Goal: Task Accomplishment & Management: Use online tool/utility

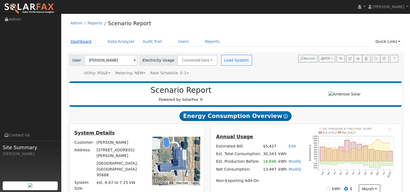
click at [80, 41] on link "Dashboard" at bounding box center [81, 42] width 29 height 10
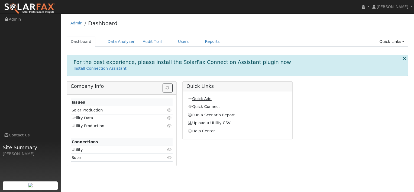
click at [199, 97] on link "Quick Add" at bounding box center [199, 98] width 24 height 4
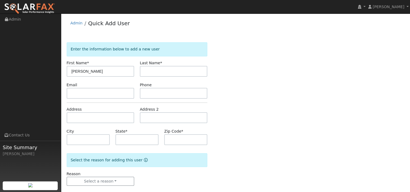
type input "[PERSON_NAME]"
paste input "[PERSON_NAME]"
type input "[PERSON_NAME]"
click at [103, 112] on input "text" at bounding box center [100, 117] width 67 height 11
paste input "[STREET_ADDRESS][PERSON_NAME]"
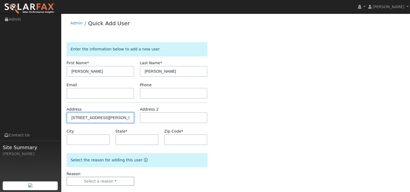
type input "[STREET_ADDRESS][PERSON_NAME]"
type input "Napa"
type input "CA"
type input "94559"
click at [240, 124] on div "Enter the information below to add a new user First Name * [PERSON_NAME] Last N…" at bounding box center [236, 119] width 338 height 154
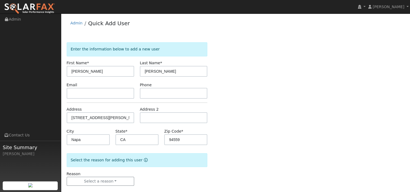
scroll to position [7, 0]
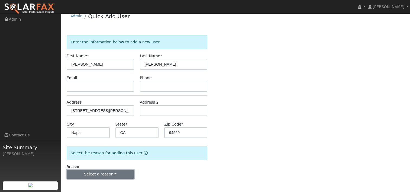
click at [113, 173] on button "Select a reason" at bounding box center [100, 173] width 67 height 9
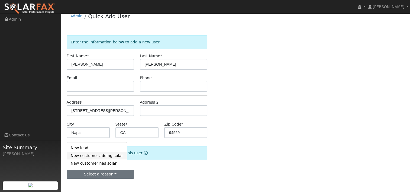
click at [106, 156] on link "New customer adding solar" at bounding box center [97, 156] width 60 height 8
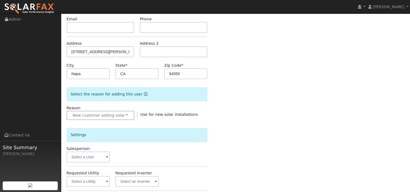
scroll to position [88, 0]
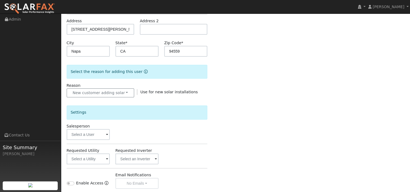
click at [106, 133] on span at bounding box center [107, 135] width 2 height 6
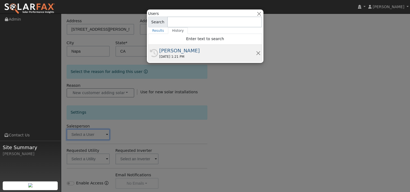
click at [175, 53] on div "[PERSON_NAME]" at bounding box center [207, 50] width 96 height 7
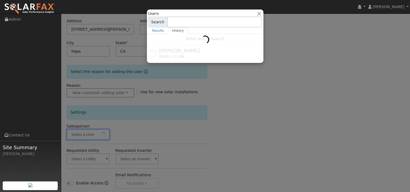
type input "[PERSON_NAME]"
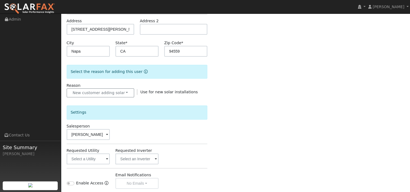
click at [221, 133] on div "Enter the information below to add a new user First Name * Sarah Last Name * Ph…" at bounding box center [236, 106] width 338 height 305
click at [106, 158] on span at bounding box center [107, 159] width 2 height 6
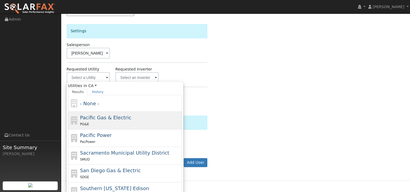
click at [99, 120] on div "Pacific Gas & Electric PG&E" at bounding box center [130, 120] width 100 height 13
type input "Pacific Gas & Electric"
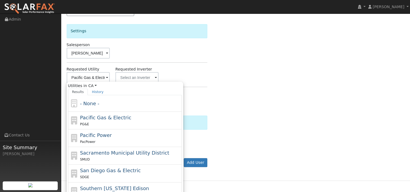
scroll to position [158, 0]
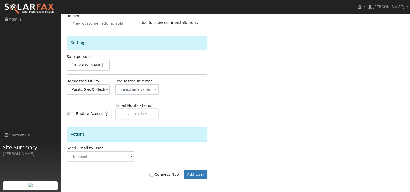
click at [108, 89] on span at bounding box center [107, 90] width 2 height 6
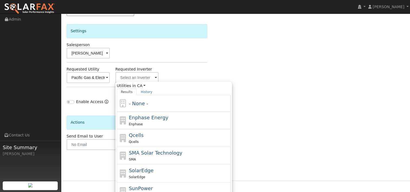
click at [227, 66] on div "Enter the information below to add a new user First Name * Sarah Last Name * Ph…" at bounding box center [236, 25] width 338 height 305
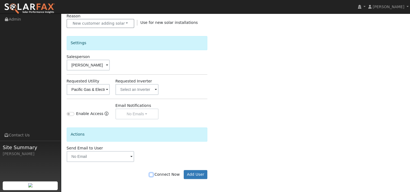
click at [153, 173] on input "Connect Now" at bounding box center [151, 174] width 4 height 4
checkbox input "true"
click at [196, 172] on button "Add User" at bounding box center [196, 174] width 24 height 9
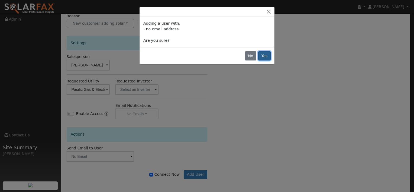
click at [265, 55] on button "Yes" at bounding box center [264, 55] width 12 height 9
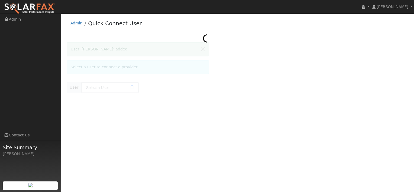
type input "[PERSON_NAME]"
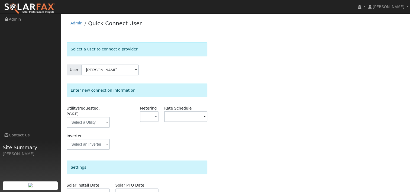
click at [222, 79] on div "Select a user to connect a provider User Sarah Phipps Account Default Account D…" at bounding box center [236, 153] width 338 height 223
click at [108, 119] on span at bounding box center [107, 122] width 2 height 6
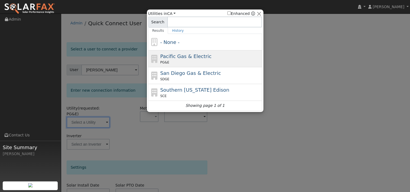
click at [172, 60] on div "PG&E" at bounding box center [210, 62] width 100 height 5
type input "PG&E"
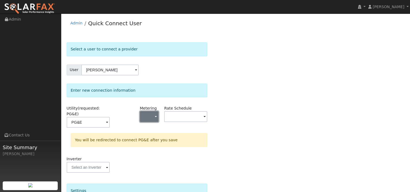
click at [155, 116] on span "button" at bounding box center [156, 117] width 2 height 6
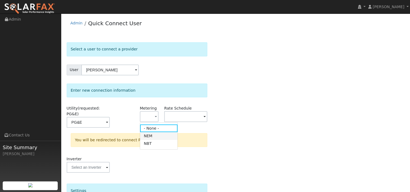
click at [154, 135] on link "NEM" at bounding box center [159, 136] width 38 height 8
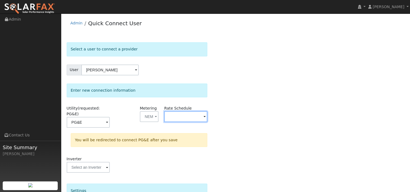
click at [110, 117] on input "text" at bounding box center [88, 122] width 43 height 11
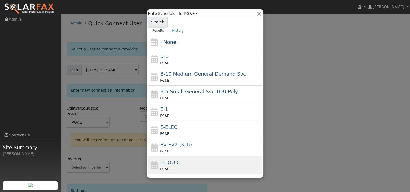
click at [184, 162] on div "E-TOU-C PG&E" at bounding box center [210, 164] width 100 height 13
type input "E-TOU-C"
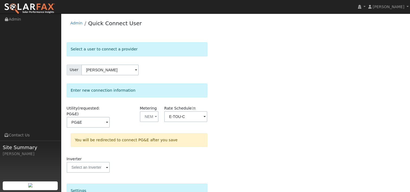
click at [237, 126] on div "Select a user to connect a provider User Sarah Phipps Account Default Account D…" at bounding box center [236, 165] width 338 height 246
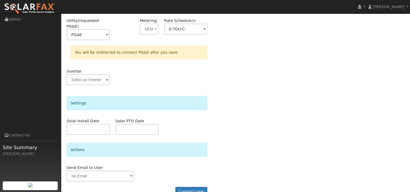
scroll to position [93, 0]
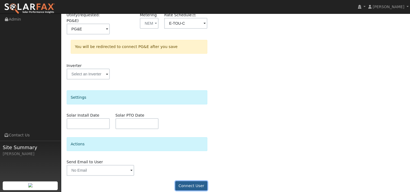
click at [191, 181] on button "Connect User" at bounding box center [191, 185] width 32 height 9
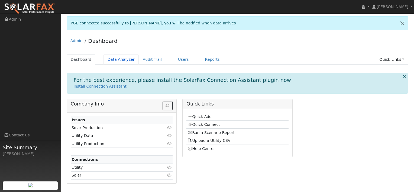
click at [119, 59] on link "Data Analyzer" at bounding box center [120, 59] width 35 height 10
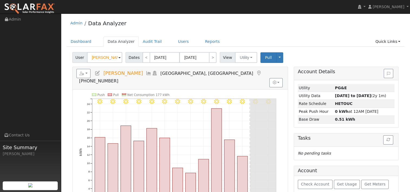
drag, startPoint x: 113, startPoint y: 58, endPoint x: 76, endPoint y: 58, distance: 36.3
click at [76, 58] on div "User [PERSON_NAME]" at bounding box center [97, 57] width 51 height 11
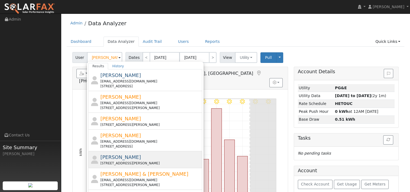
click at [117, 157] on span "[PERSON_NAME]" at bounding box center [120, 157] width 41 height 6
type input "[PERSON_NAME]"
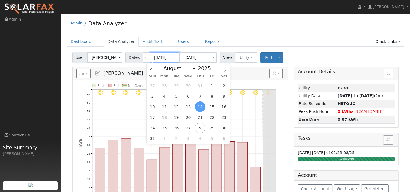
click at [164, 57] on input "[DATE]" at bounding box center [165, 57] width 30 height 11
click at [194, 68] on select "January February March April May June July August September October November De…" at bounding box center [178, 68] width 35 height 6
select select "1"
click at [165, 65] on select "January February March April May June July August September October November De…" at bounding box center [178, 68] width 35 height 6
click at [223, 86] on span "1" at bounding box center [223, 85] width 11 height 11
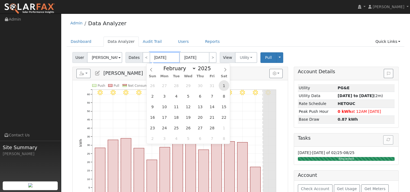
type input "[DATE]"
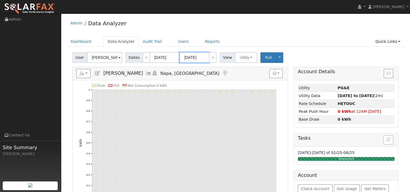
click at [195, 58] on input "[DATE]" at bounding box center [194, 57] width 30 height 11
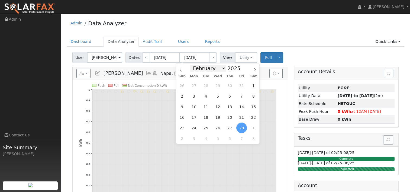
click at [220, 69] on select "January February March April May June July August September October November De…" at bounding box center [207, 68] width 35 height 6
select select "7"
click at [194, 65] on select "January February March April May June July August September October November De…" at bounding box center [207, 68] width 35 height 6
click at [206, 126] on span "26" at bounding box center [205, 127] width 11 height 11
type input "[DATE]"
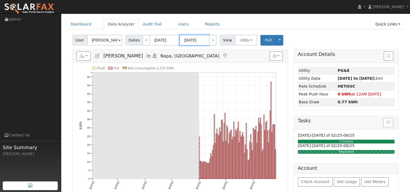
scroll to position [27, 0]
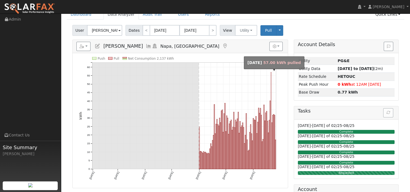
click at [271, 83] on rect "onclick=""" at bounding box center [270, 120] width 1 height 97
type input "[DATE]"
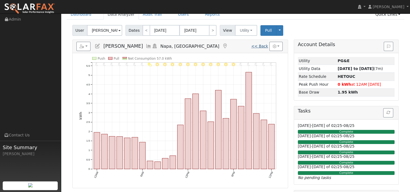
click at [264, 46] on link "<< Back" at bounding box center [259, 46] width 17 height 4
type input "[DATE]"
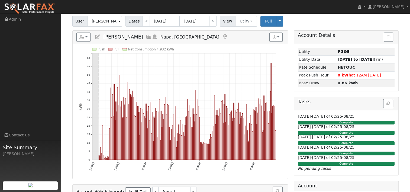
scroll to position [27, 0]
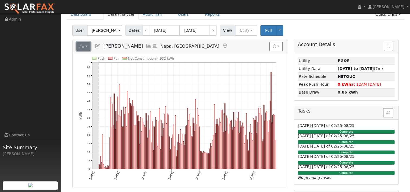
click at [88, 46] on button "button" at bounding box center [83, 46] width 14 height 9
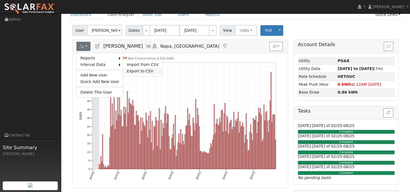
click at [129, 69] on link "Export to CSV" at bounding box center [142, 71] width 39 height 6
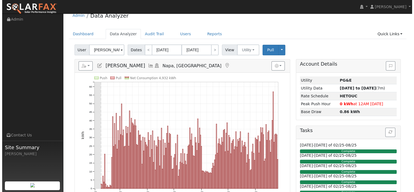
scroll to position [0, 0]
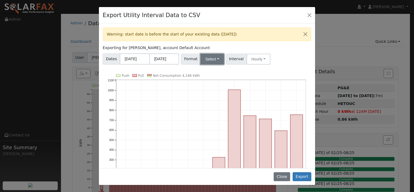
click at [217, 59] on button "Select" at bounding box center [212, 59] width 24 height 11
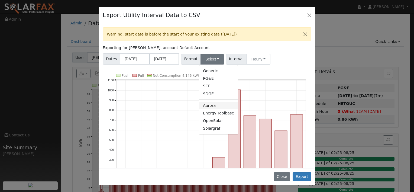
click at [211, 105] on link "Aurora" at bounding box center [218, 106] width 39 height 8
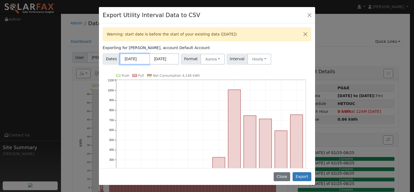
click at [132, 57] on input "[DATE]" at bounding box center [135, 58] width 30 height 11
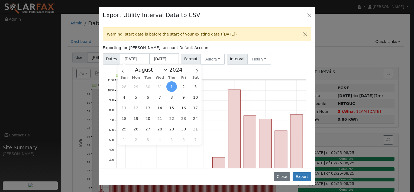
click at [201, 70] on div "Warning: start date is before the start of your existing data ([DATE]) Exportin…" at bounding box center [207, 95] width 216 height 144
click at [142, 58] on input "[DATE]" at bounding box center [135, 58] width 30 height 11
click at [125, 59] on input "[DATE]" at bounding box center [135, 58] width 30 height 11
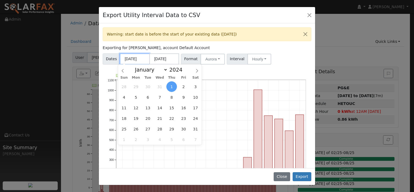
click at [143, 57] on input "[DATE]" at bounding box center [135, 58] width 30 height 11
click at [142, 57] on input "[DATE]" at bounding box center [135, 58] width 30 height 11
type input "[DATE]"
click at [183, 68] on span at bounding box center [185, 68] width 4 height 3
type input "2025"
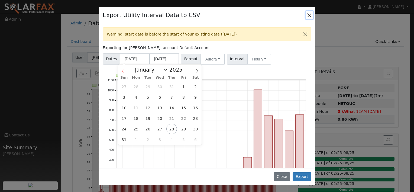
click at [122, 69] on icon at bounding box center [123, 71] width 4 height 4
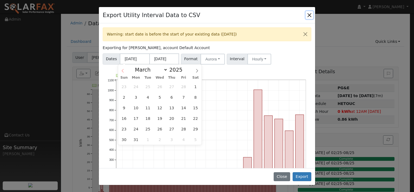
click at [122, 69] on icon at bounding box center [123, 71] width 4 height 4
select select "1"
click at [194, 87] on span "1" at bounding box center [195, 86] width 11 height 11
type input "[DATE]"
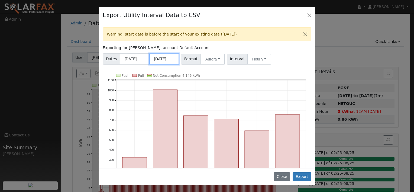
click at [169, 58] on input "[DATE]" at bounding box center [164, 58] width 30 height 11
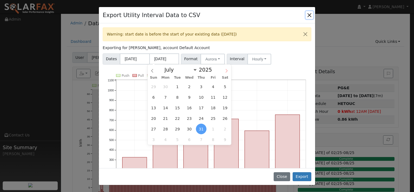
click at [225, 70] on icon at bounding box center [226, 71] width 4 height 4
select select "7"
click at [177, 129] on span "26" at bounding box center [177, 128] width 11 height 11
type input "[DATE]"
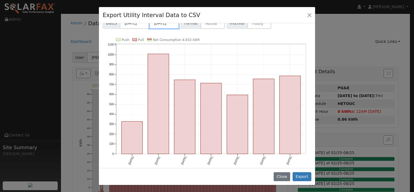
scroll to position [37, 0]
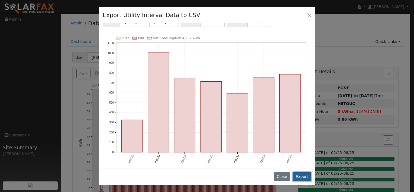
click at [302, 177] on button "Export" at bounding box center [301, 176] width 19 height 9
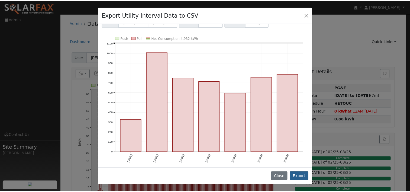
scroll to position [0, 0]
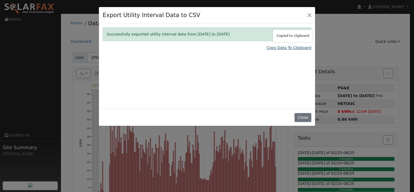
click at [275, 48] on link "Copy Data To Clipboard" at bounding box center [288, 48] width 45 height 6
click at [299, 116] on button "Close" at bounding box center [302, 117] width 17 height 9
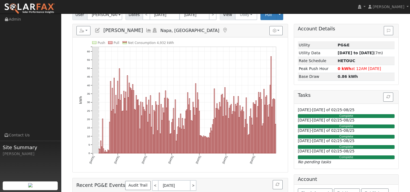
scroll to position [27, 0]
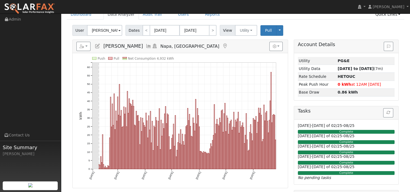
click at [110, 98] on icon "Push Pull Net Consumption 4,932 kWh [DATE] [DATE] [DATE] [DATE] [DATE] [DATE] […" at bounding box center [180, 122] width 202 height 130
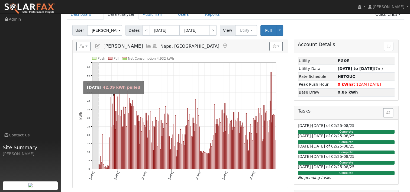
click at [110, 98] on rect "onclick=""" at bounding box center [110, 133] width 1 height 72
type input "[DATE]"
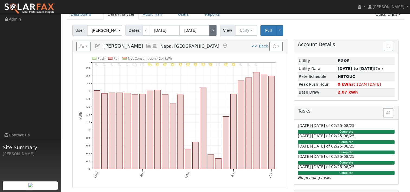
click at [210, 31] on link ">" at bounding box center [213, 30] width 8 height 11
type input "[DATE]"
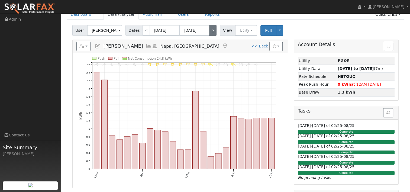
click at [209, 31] on link ">" at bounding box center [213, 30] width 8 height 11
type input "[DATE]"
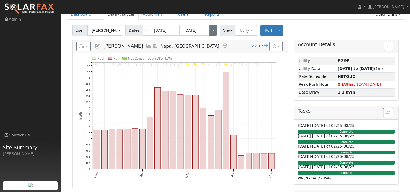
click at [209, 31] on link ">" at bounding box center [213, 30] width 8 height 11
type input "[DATE]"
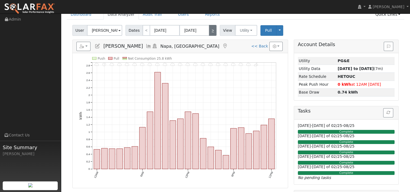
click at [209, 31] on link ">" at bounding box center [213, 30] width 8 height 11
type input "[DATE]"
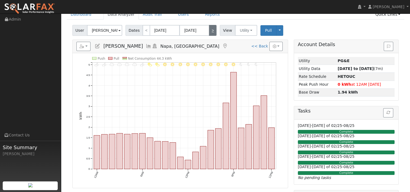
click at [209, 31] on link ">" at bounding box center [213, 30] width 8 height 11
type input "[DATE]"
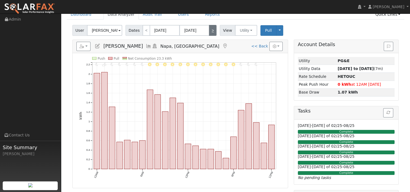
click at [209, 30] on link ">" at bounding box center [213, 30] width 8 height 11
type input "[DATE]"
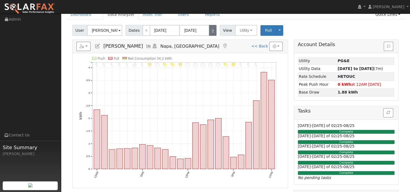
click at [209, 30] on link ">" at bounding box center [213, 30] width 8 height 11
type input "[DATE]"
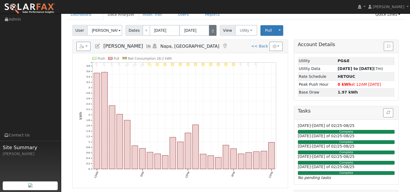
click at [209, 31] on link ">" at bounding box center [213, 30] width 8 height 11
type input "[DATE]"
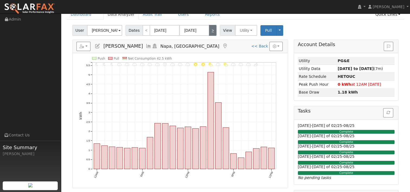
click at [209, 31] on link ">" at bounding box center [213, 30] width 8 height 11
type input "[DATE]"
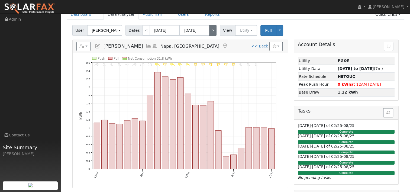
click at [209, 31] on link ">" at bounding box center [213, 30] width 8 height 11
type input "[DATE]"
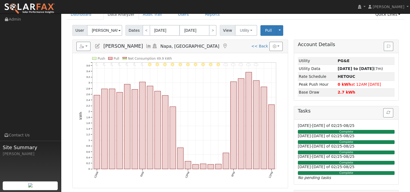
click at [209, 28] on link ">" at bounding box center [213, 30] width 8 height 11
type input "[DATE]"
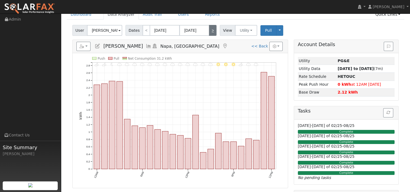
click at [209, 28] on link ">" at bounding box center [213, 30] width 8 height 11
type input "[DATE]"
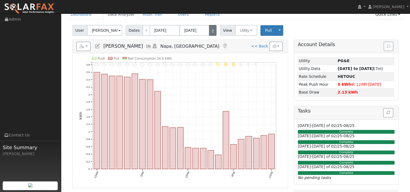
click at [209, 30] on link ">" at bounding box center [213, 30] width 8 height 11
type input "[DATE]"
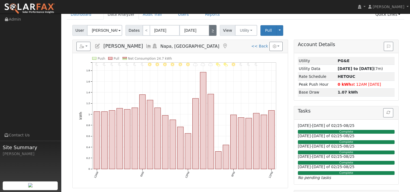
click at [209, 30] on link ">" at bounding box center [213, 30] width 8 height 11
type input "[DATE]"
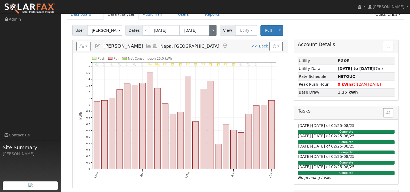
click at [209, 30] on link ">" at bounding box center [213, 30] width 8 height 11
type input "[DATE]"
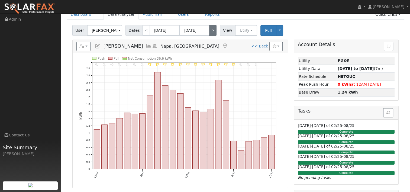
click at [209, 30] on link ">" at bounding box center [213, 30] width 8 height 11
type input "[DATE]"
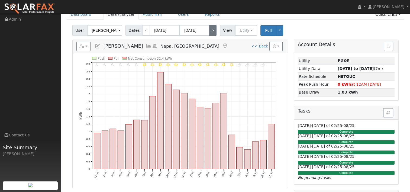
click at [209, 30] on link ">" at bounding box center [213, 30] width 8 height 11
type input "[DATE]"
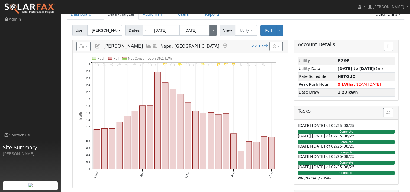
click at [209, 30] on link ">" at bounding box center [213, 30] width 8 height 11
type input "[DATE]"
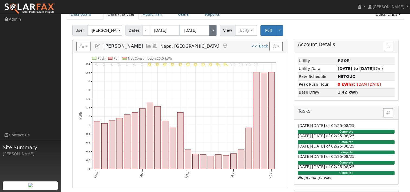
click at [209, 30] on link ">" at bounding box center [213, 30] width 8 height 11
type input "[DATE]"
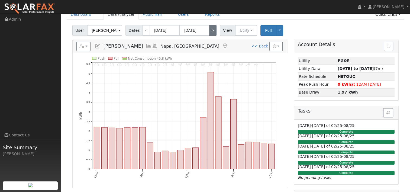
click at [209, 31] on link ">" at bounding box center [213, 30] width 8 height 11
type input "[DATE]"
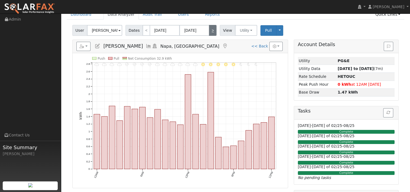
click at [209, 31] on link ">" at bounding box center [213, 30] width 8 height 11
type input "[DATE]"
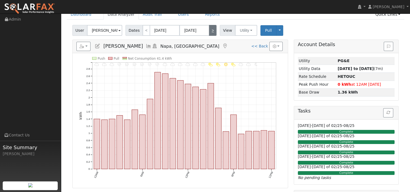
click at [209, 31] on link ">" at bounding box center [213, 30] width 8 height 11
type input "[DATE]"
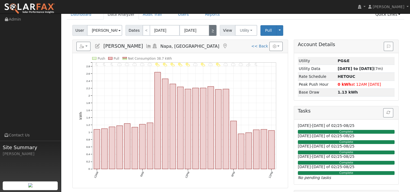
click at [210, 31] on link ">" at bounding box center [213, 30] width 8 height 11
type input "[DATE]"
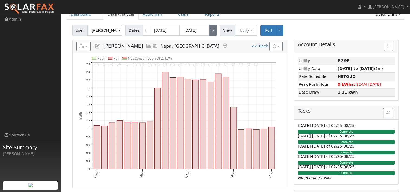
click at [210, 31] on link ">" at bounding box center [213, 30] width 8 height 11
type input "[DATE]"
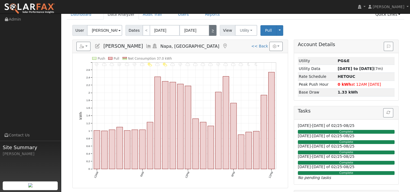
click at [210, 31] on link ">" at bounding box center [213, 30] width 8 height 11
type input "[DATE]"
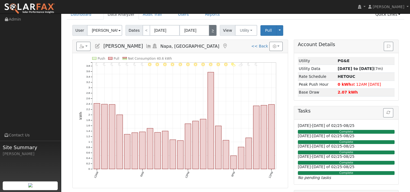
click at [210, 31] on link ">" at bounding box center [213, 30] width 8 height 11
type input "[DATE]"
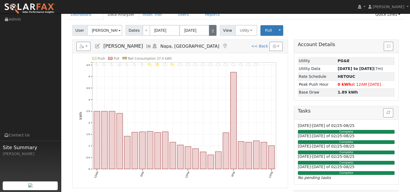
click at [210, 31] on link ">" at bounding box center [213, 30] width 8 height 11
type input "[DATE]"
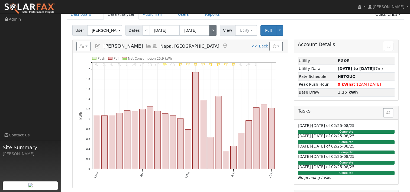
click at [210, 29] on link ">" at bounding box center [213, 30] width 8 height 11
type input "[DATE]"
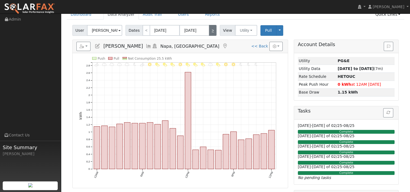
click at [210, 29] on link ">" at bounding box center [213, 30] width 8 height 11
type input "[DATE]"
